Goal: Transaction & Acquisition: Purchase product/service

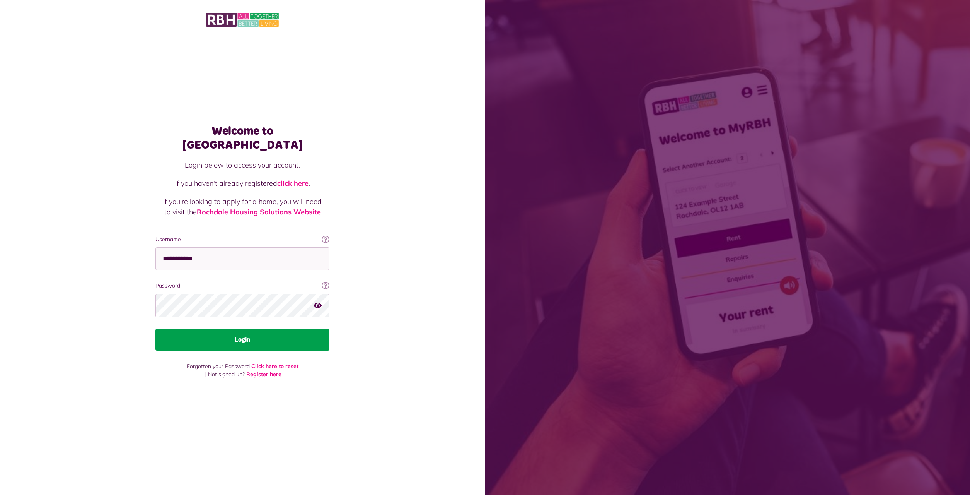
click at [236, 333] on button "Login" at bounding box center [242, 340] width 174 height 22
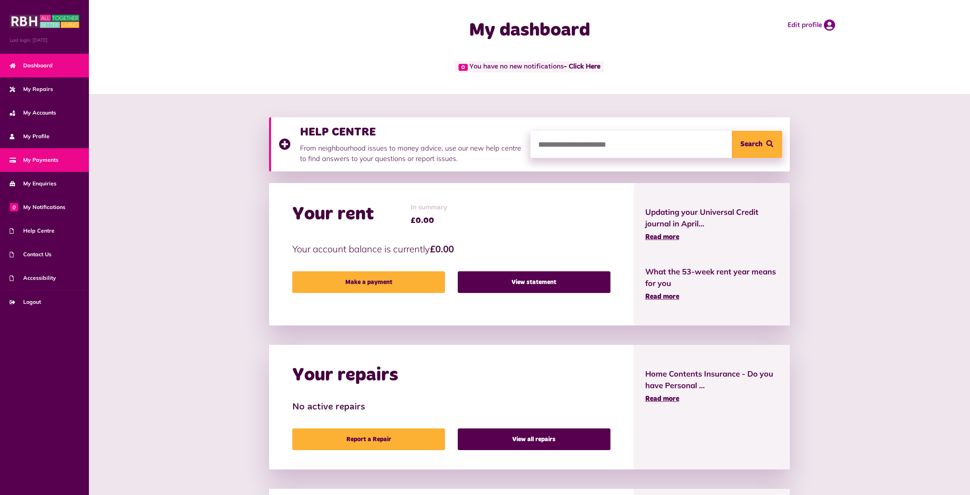
click at [48, 159] on span "My Payments" at bounding box center [34, 160] width 49 height 8
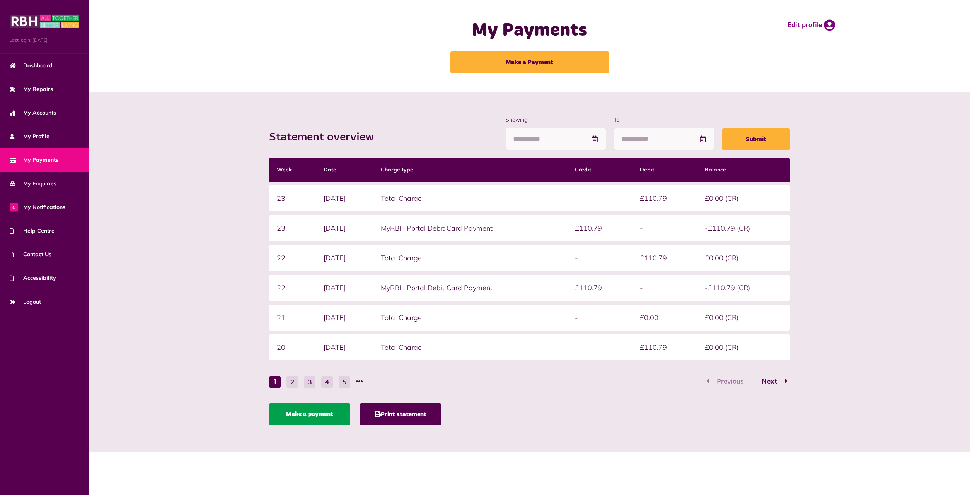
click at [301, 415] on link "Make a payment" at bounding box center [309, 414] width 81 height 22
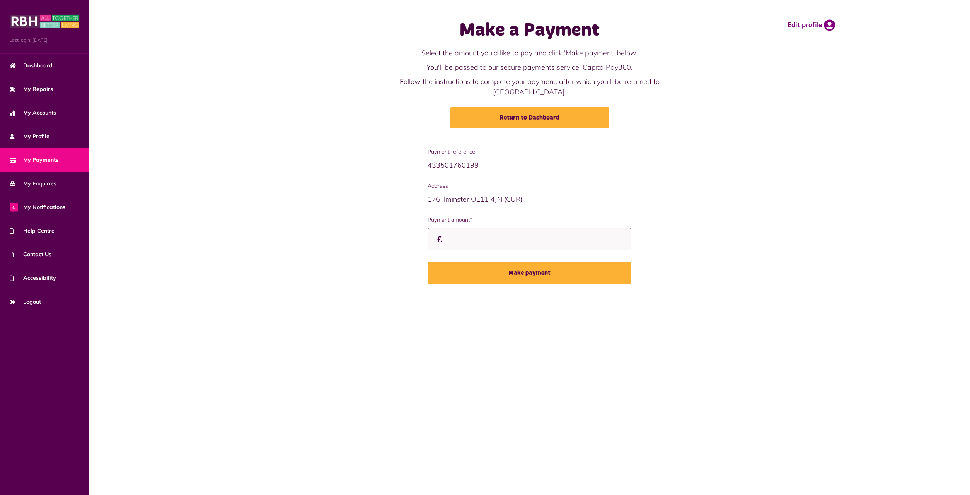
click at [451, 229] on input "Payment amount*" at bounding box center [530, 239] width 204 height 23
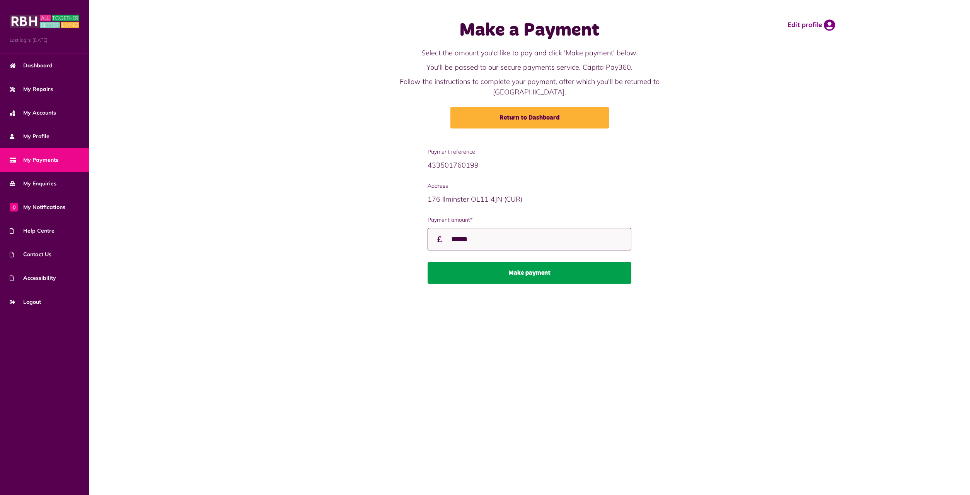
type input "******"
click at [526, 264] on button "Make payment" at bounding box center [530, 273] width 204 height 22
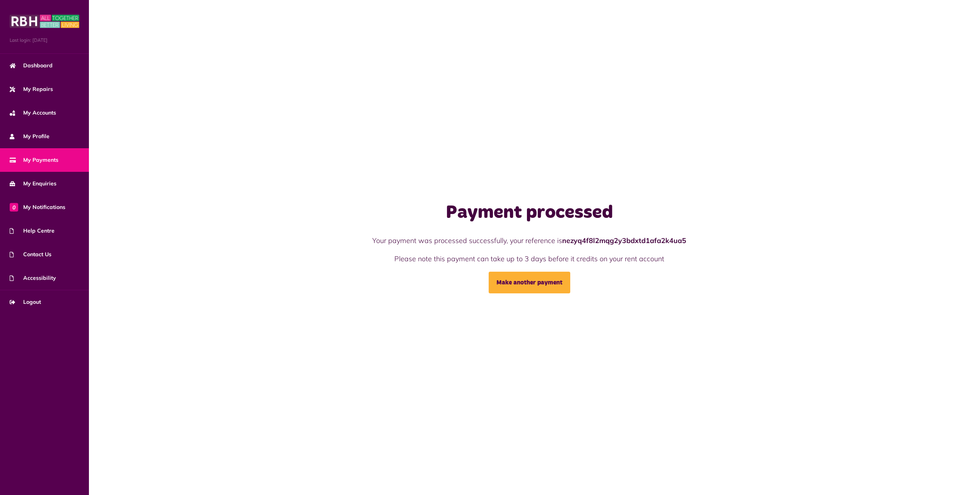
click at [30, 159] on span "My Payments" at bounding box center [34, 160] width 49 height 8
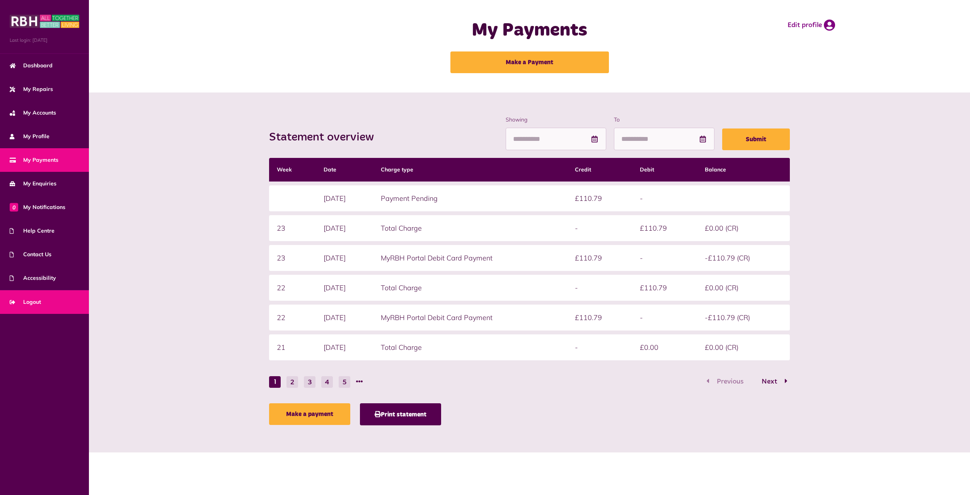
click at [29, 302] on span "Logout" at bounding box center [25, 302] width 31 height 8
